Goal: Information Seeking & Learning: Learn about a topic

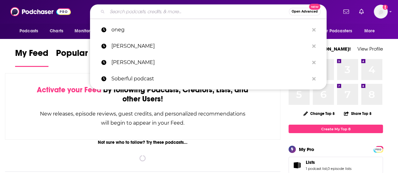
click at [144, 12] on input "Search podcasts, credits, & more..." at bounding box center [198, 12] width 182 height 10
paste input "Science and Soul"
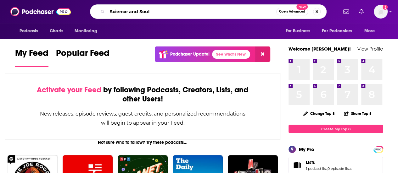
type input "Science and Soul"
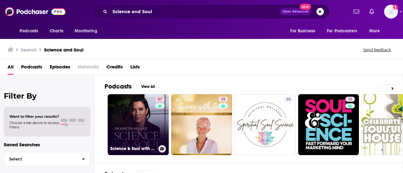
click at [135, 124] on link "57 Science & Soul with [PERSON_NAME]" at bounding box center [138, 124] width 61 height 61
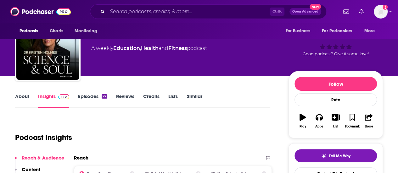
scroll to position [25, 0]
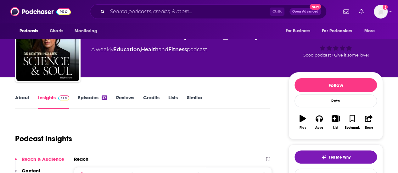
click at [23, 98] on link "About" at bounding box center [22, 102] width 14 height 14
